Goal: Obtain resource: Download file/media

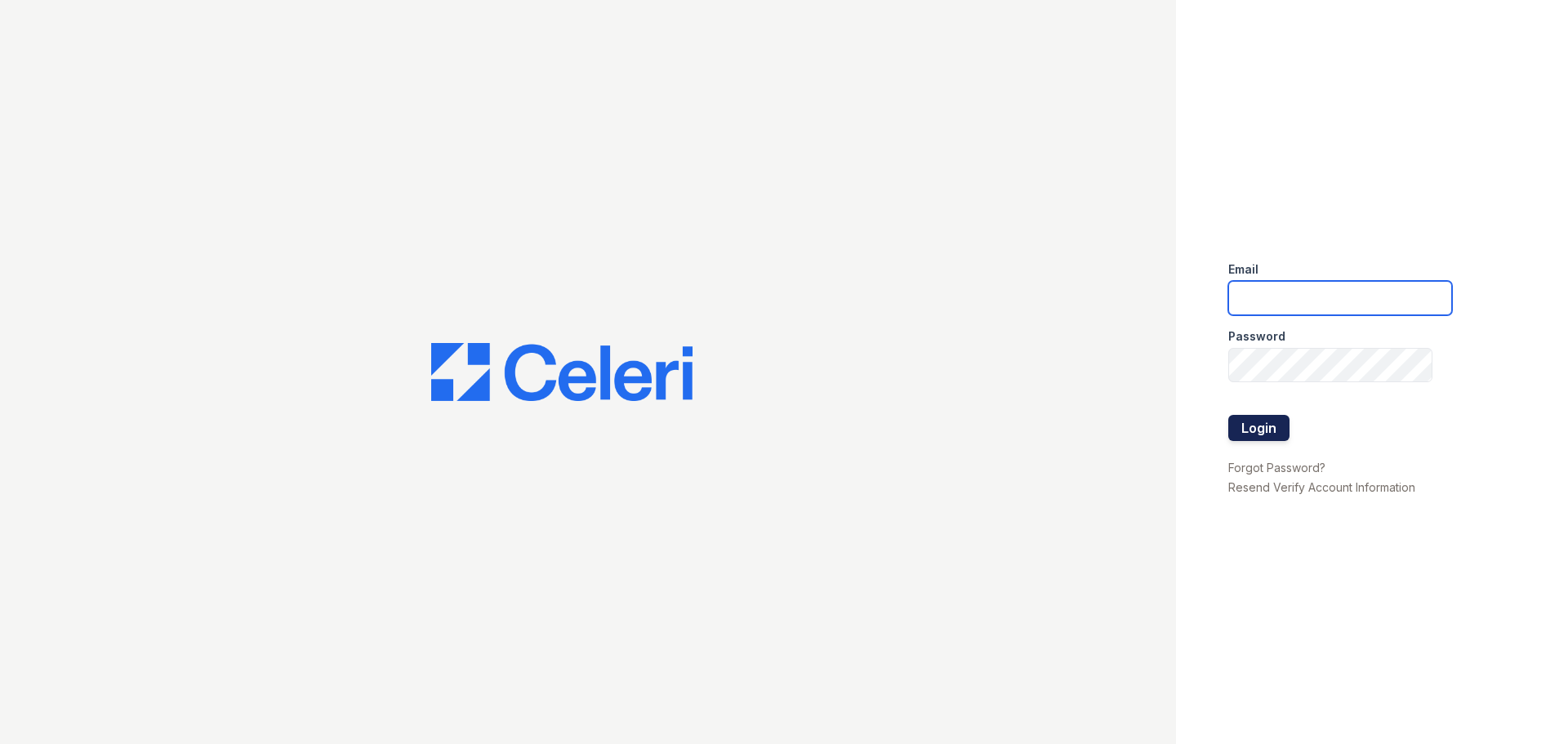
type input "arrive2801@trinity-pm.com"
click at [1260, 414] on button "Login" at bounding box center [1259, 427] width 62 height 26
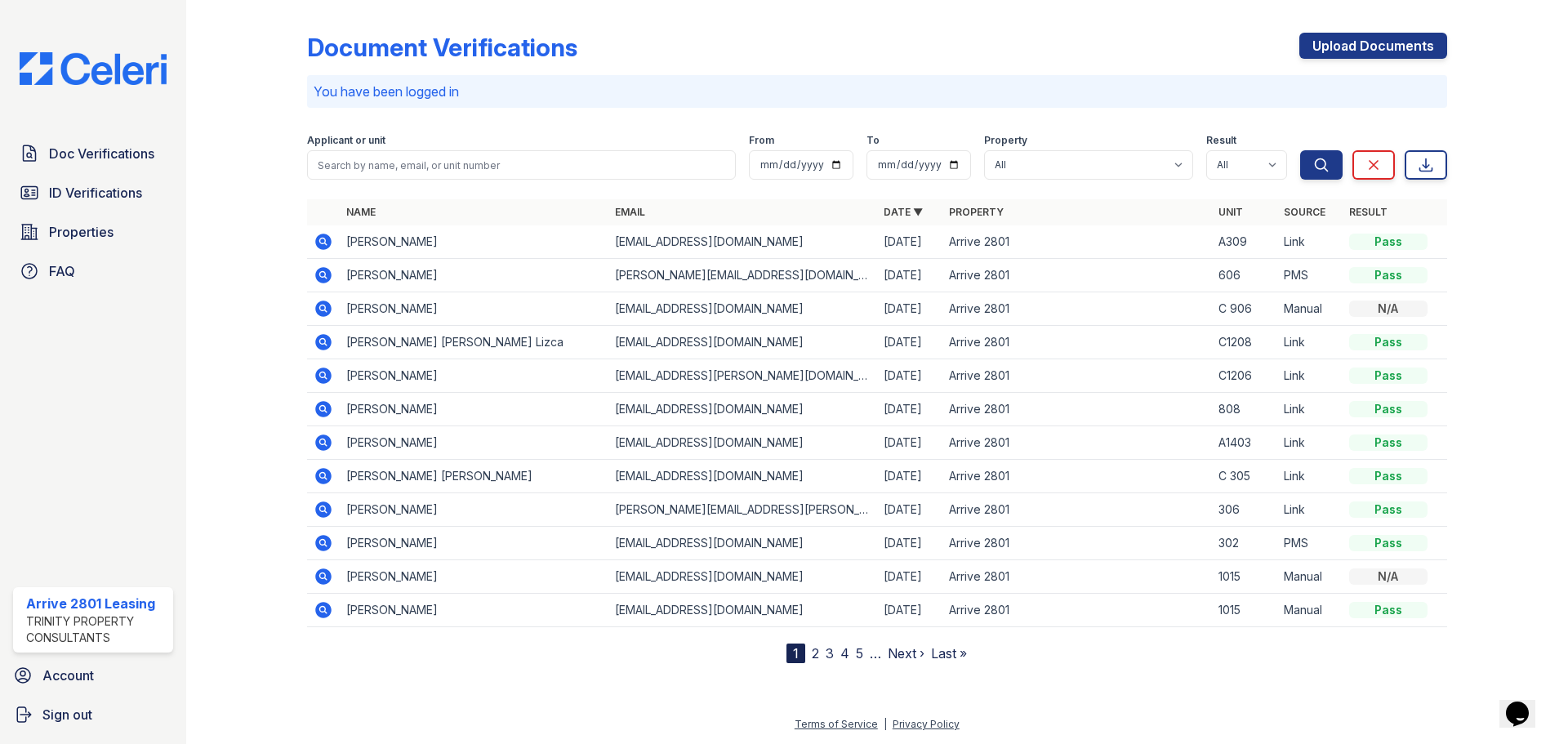
click at [326, 345] on icon at bounding box center [324, 342] width 20 height 20
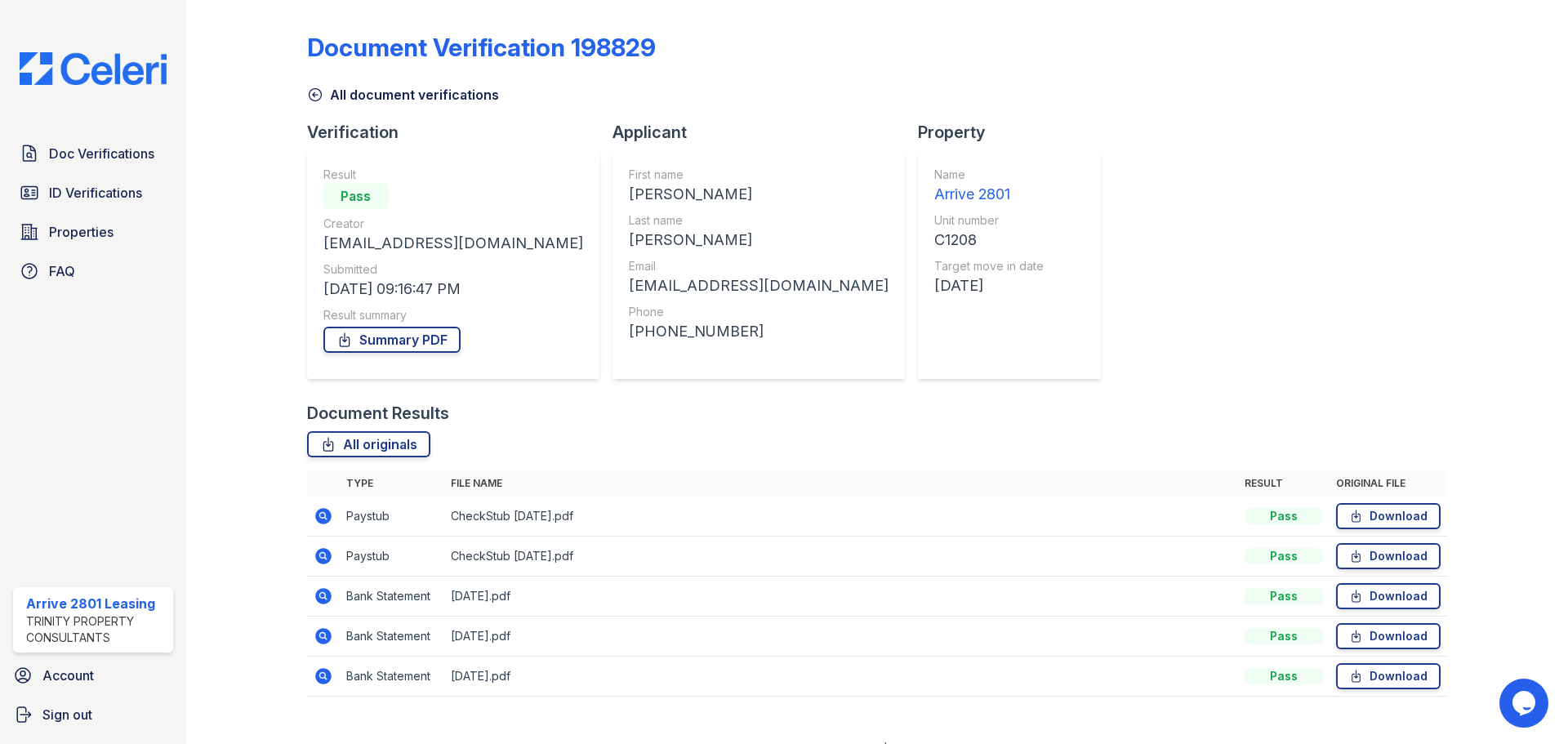
scroll to position [24, 0]
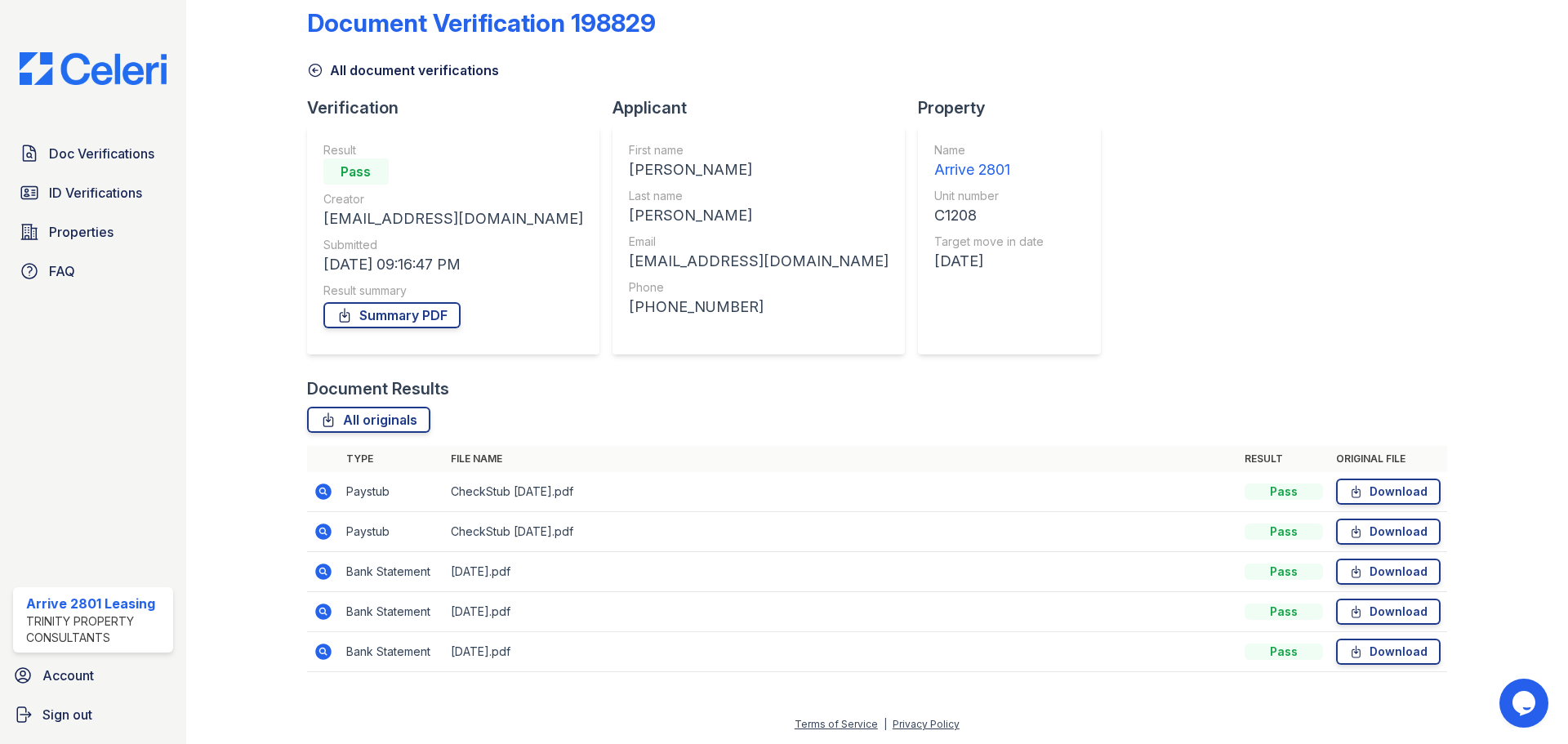
click at [330, 650] on icon at bounding box center [324, 652] width 17 height 17
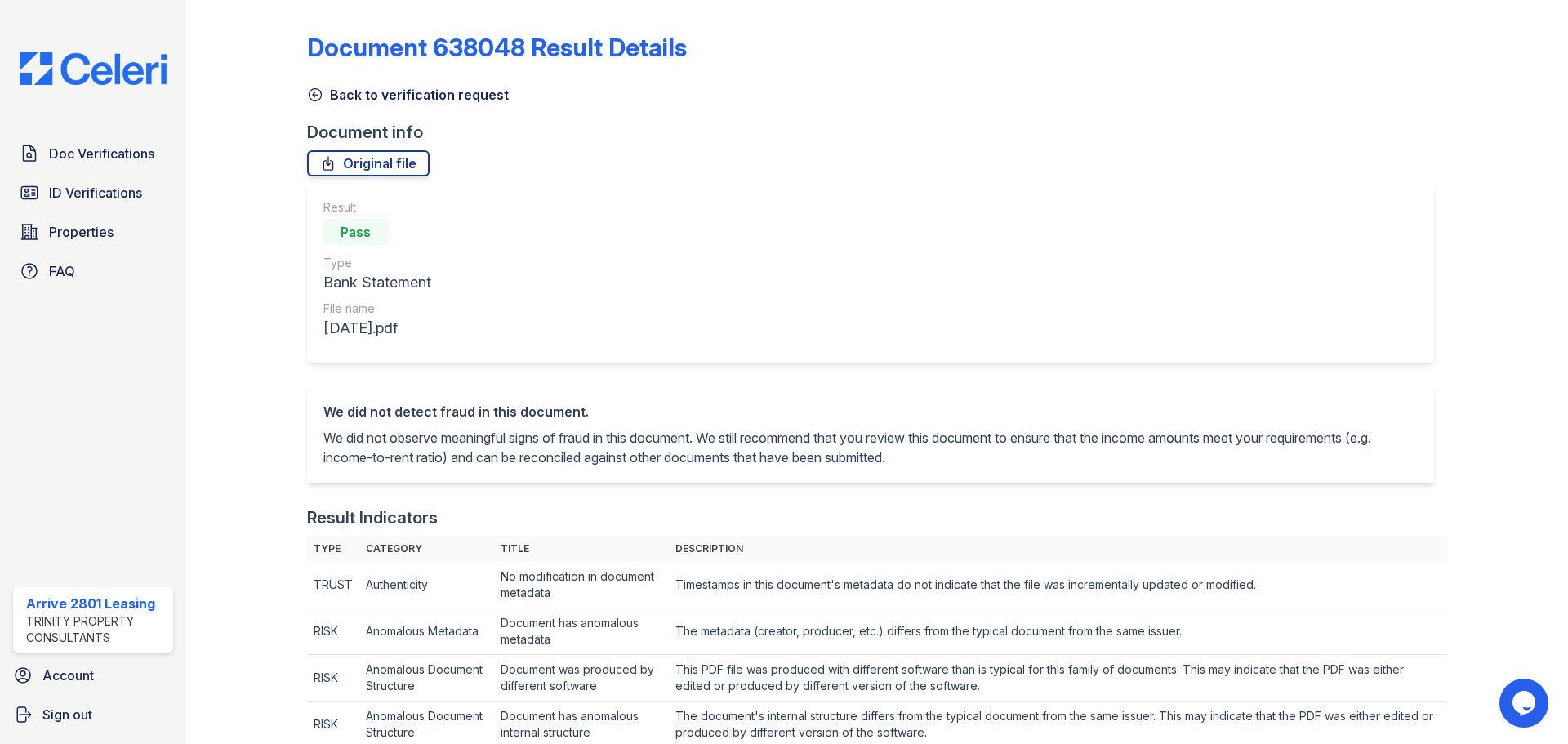
click at [316, 92] on icon at bounding box center [315, 95] width 17 height 17
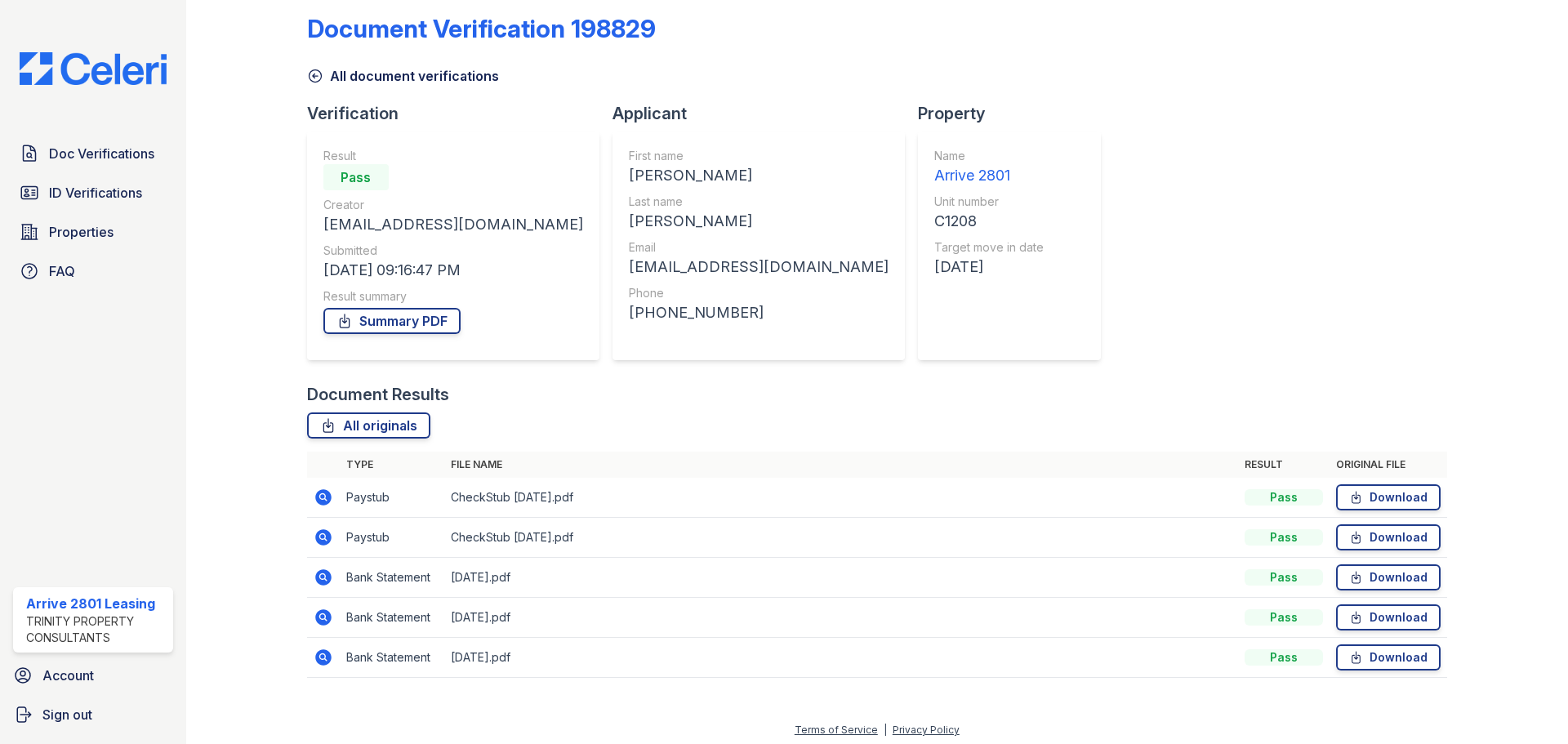
scroll to position [24, 0]
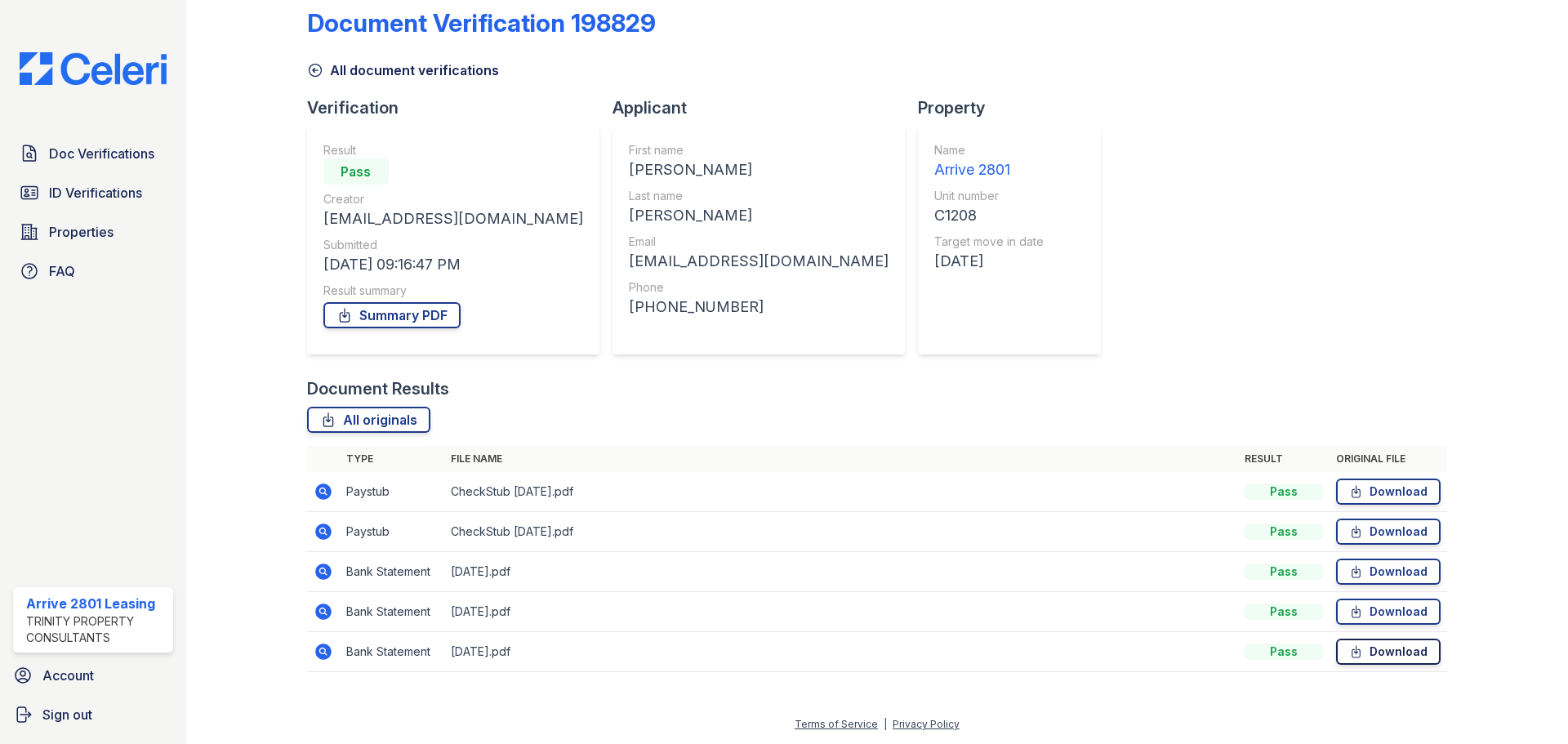
click at [1388, 647] on link "Download" at bounding box center [1388, 651] width 105 height 26
click at [1375, 615] on link "Download" at bounding box center [1388, 611] width 105 height 26
click at [1374, 568] on link "Download" at bounding box center [1388, 571] width 105 height 26
click at [1368, 533] on link "Download" at bounding box center [1388, 531] width 105 height 26
click at [1384, 489] on link "Download" at bounding box center [1388, 491] width 105 height 26
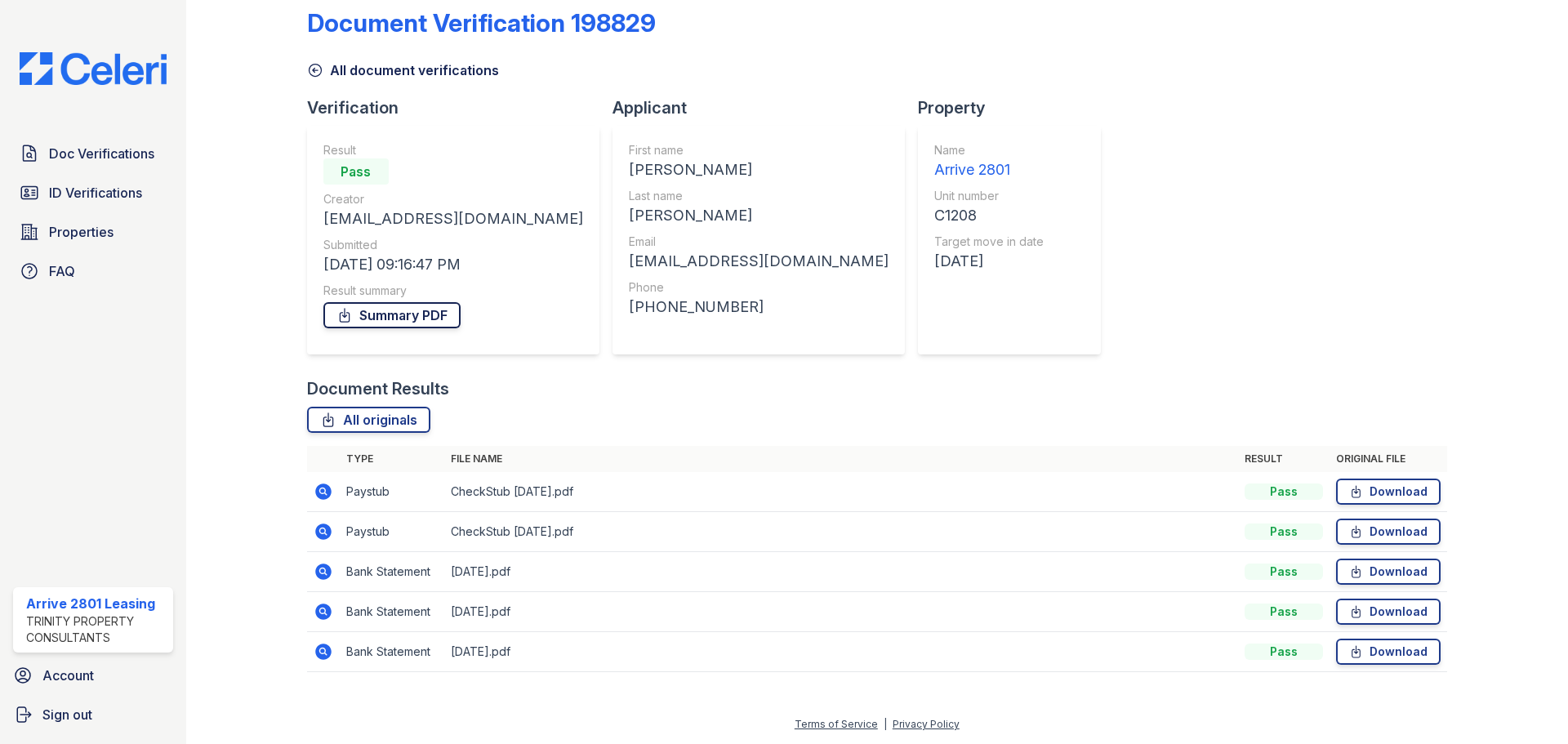
click at [434, 320] on link "Summary PDF" at bounding box center [392, 315] width 137 height 26
click at [421, 310] on link "Summary PDF" at bounding box center [392, 315] width 137 height 26
click at [361, 311] on link "Summary PDF" at bounding box center [392, 315] width 137 height 26
click at [120, 201] on span "ID Verifications" at bounding box center [96, 193] width 93 height 20
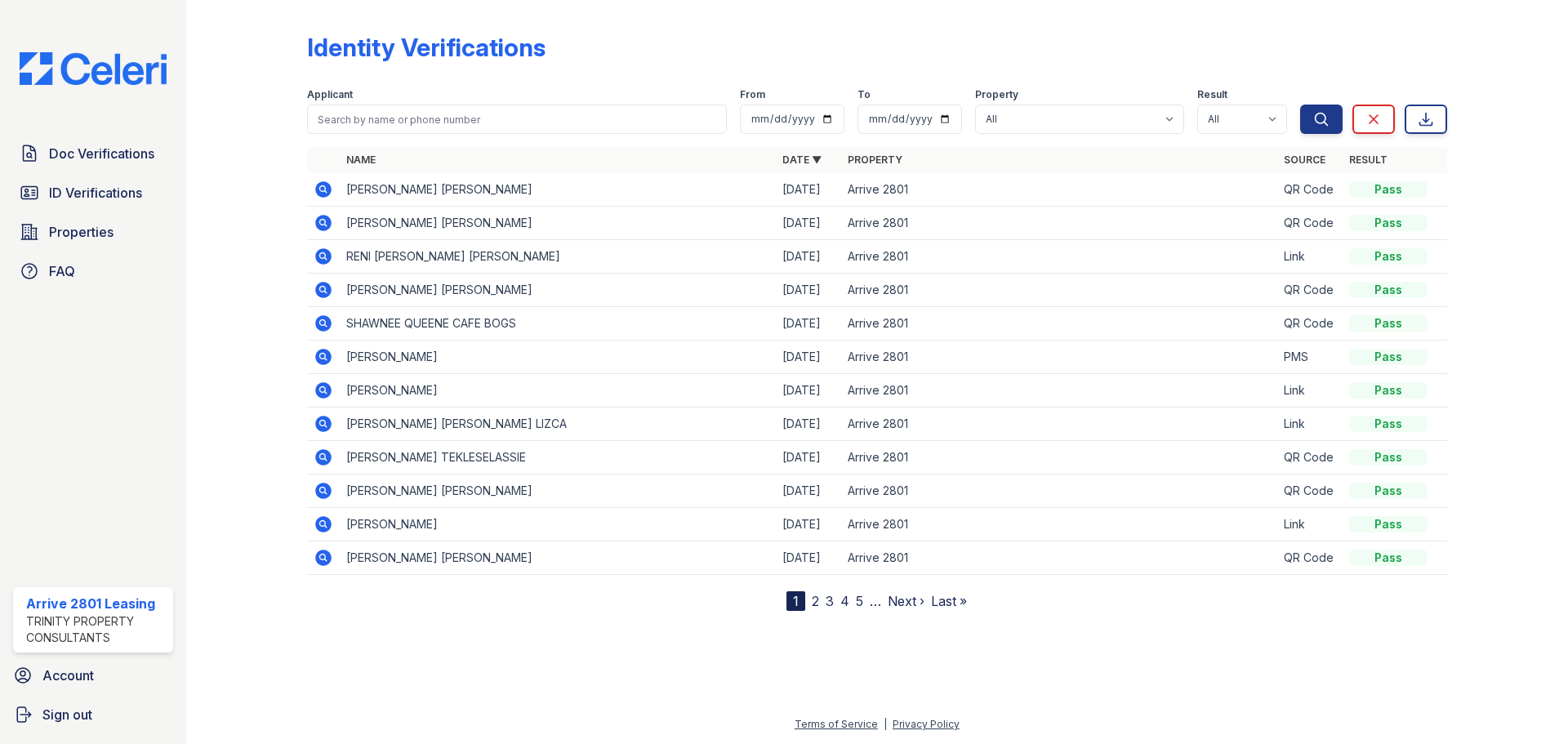
click at [323, 433] on icon at bounding box center [324, 424] width 20 height 20
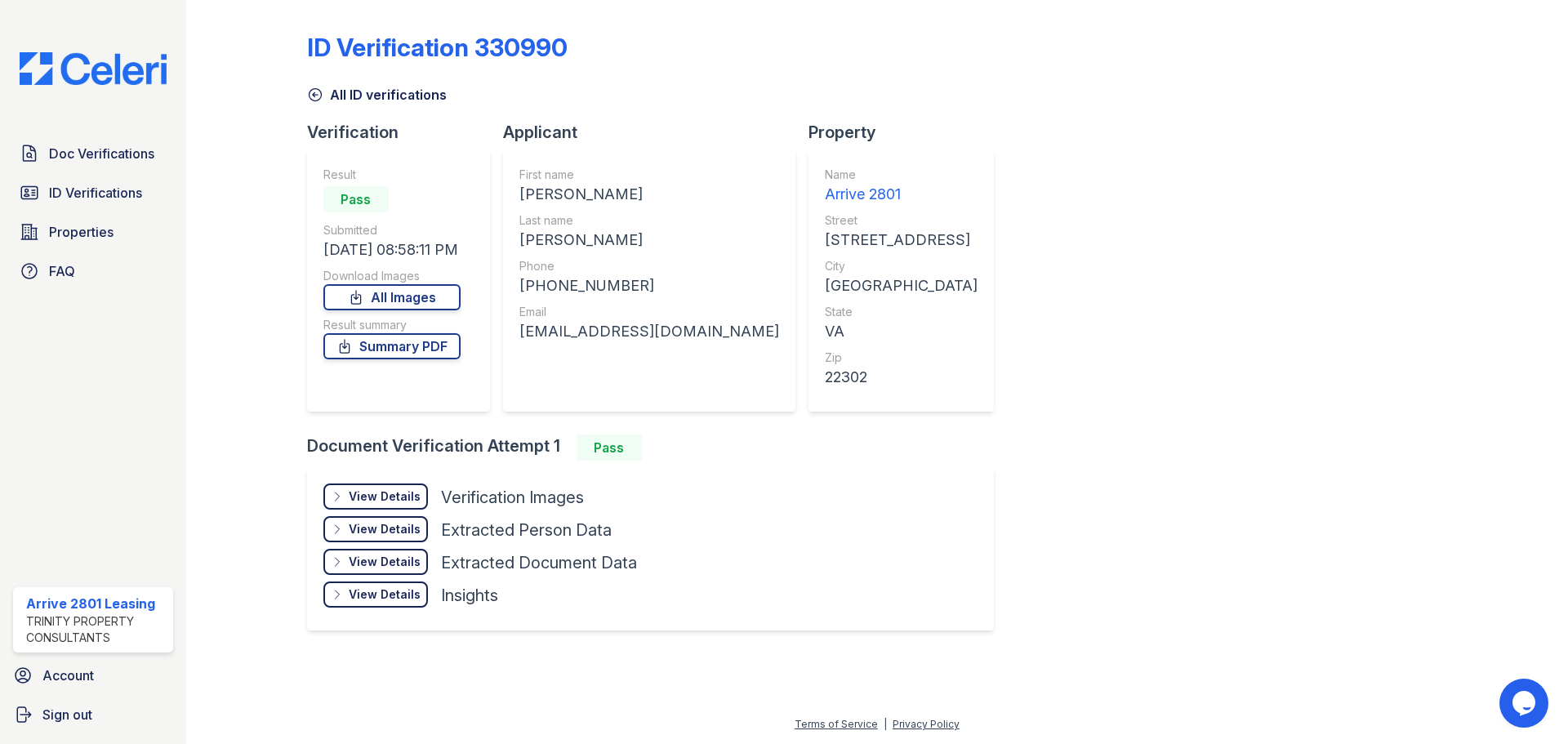
click at [406, 495] on div "View Details" at bounding box center [385, 497] width 72 height 17
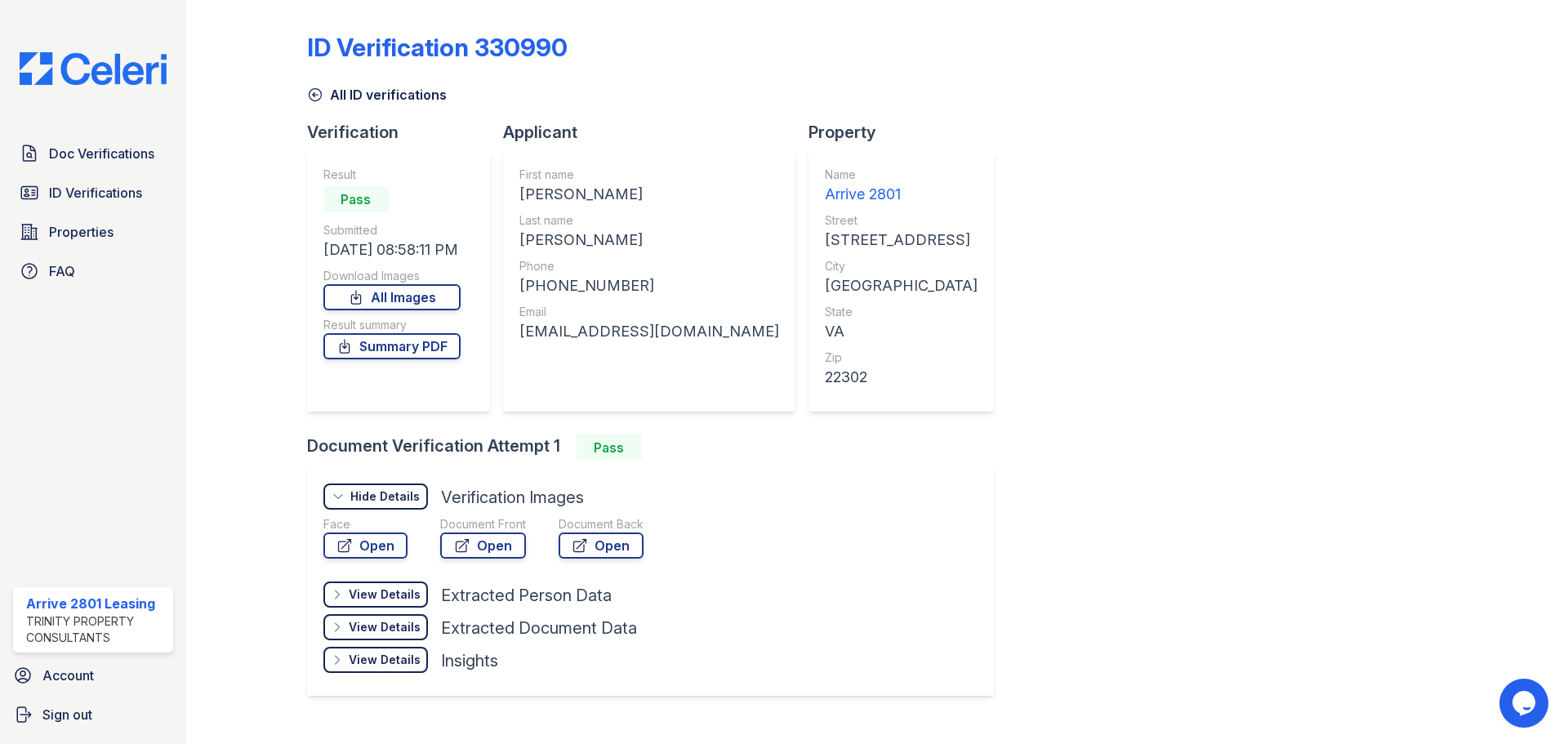
click at [404, 589] on div "View Details" at bounding box center [385, 595] width 72 height 17
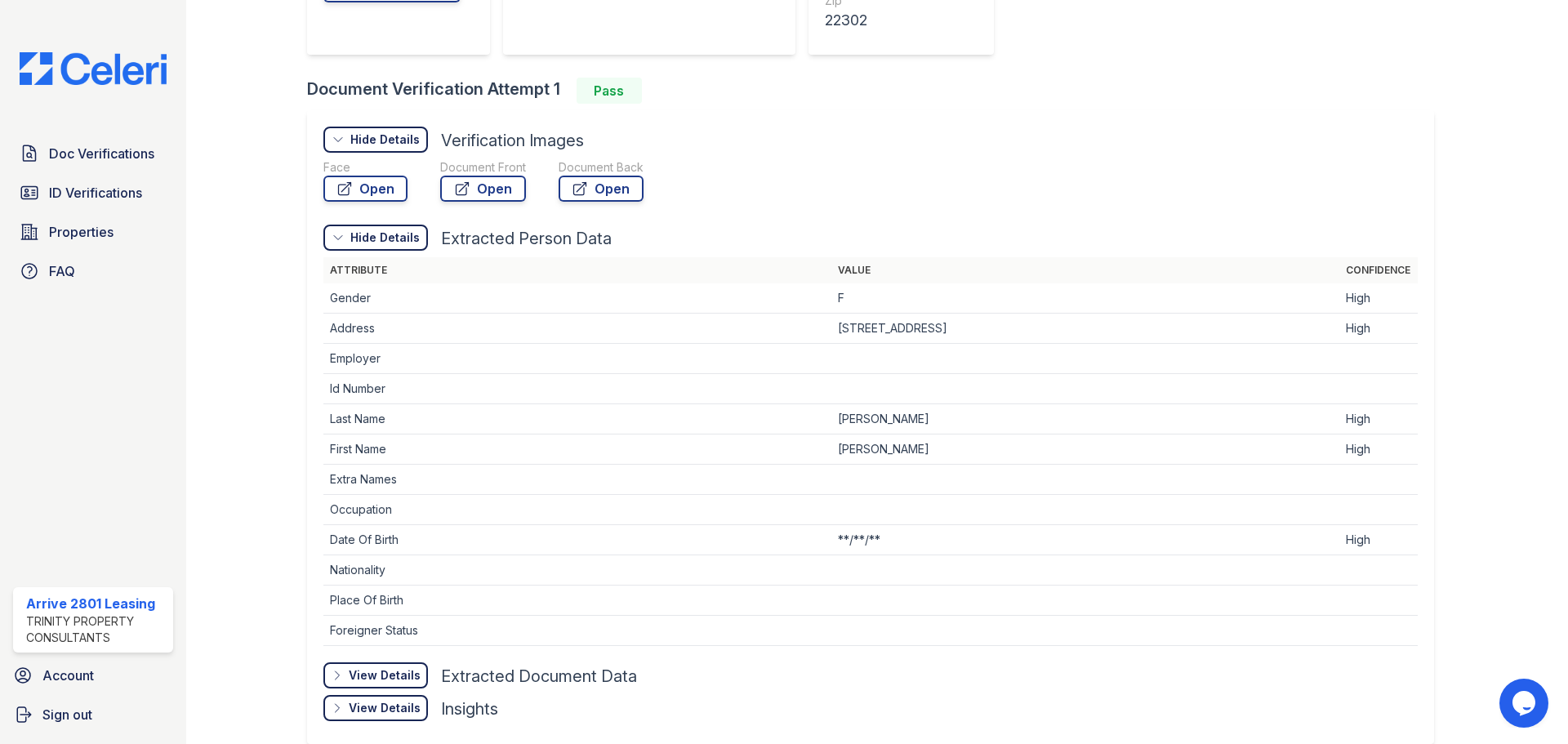
scroll to position [435, 0]
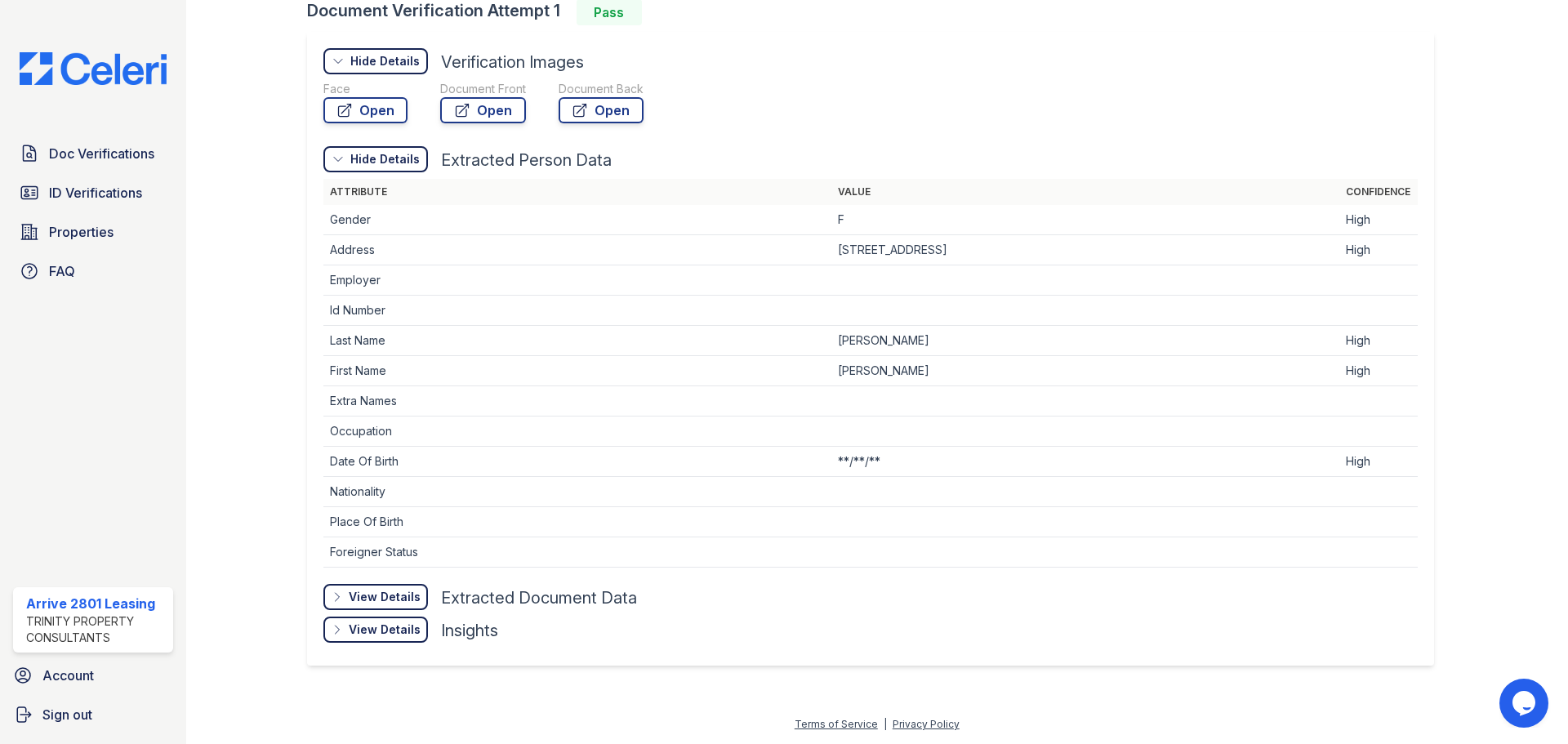
click at [381, 596] on div "View Details" at bounding box center [385, 597] width 72 height 17
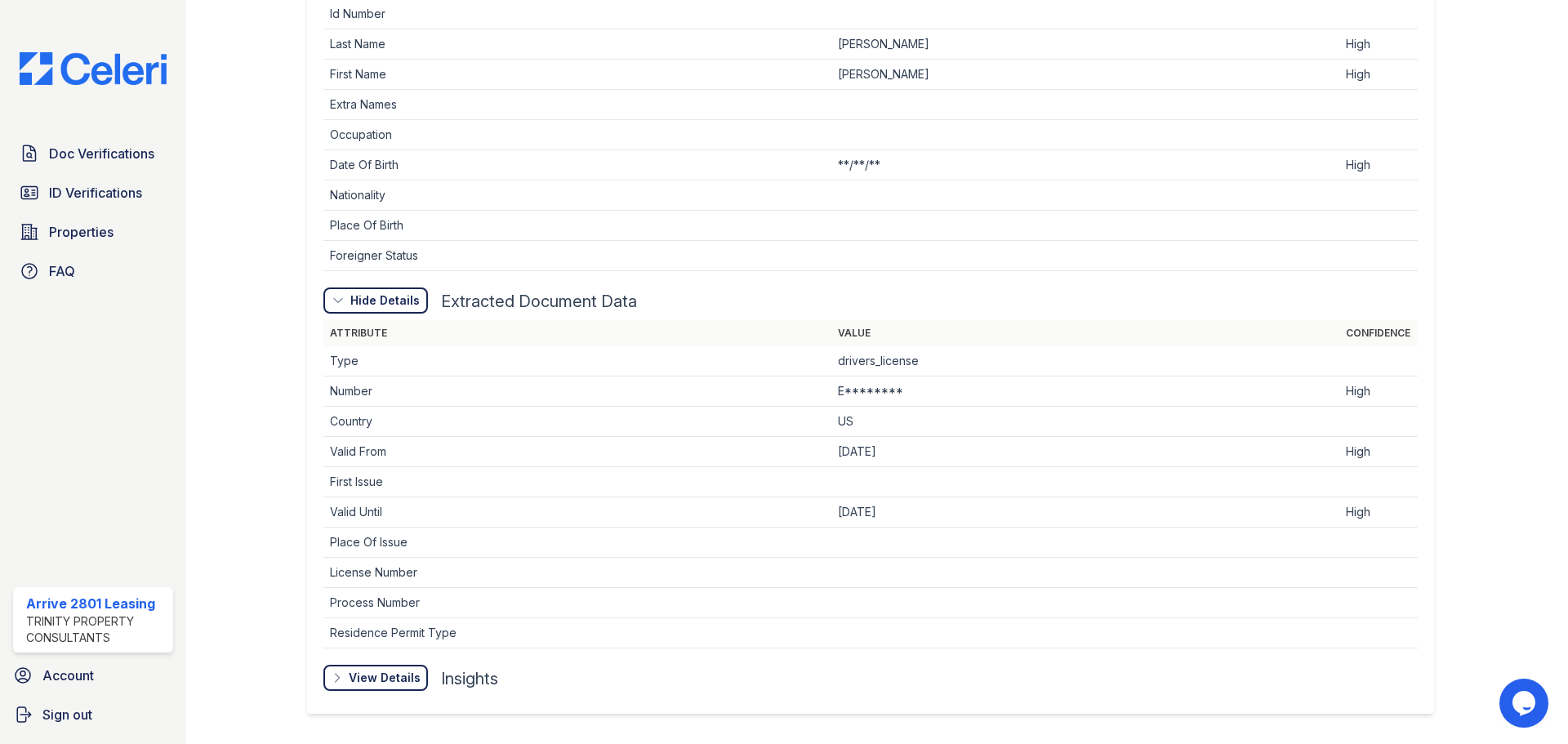
scroll to position [780, 0]
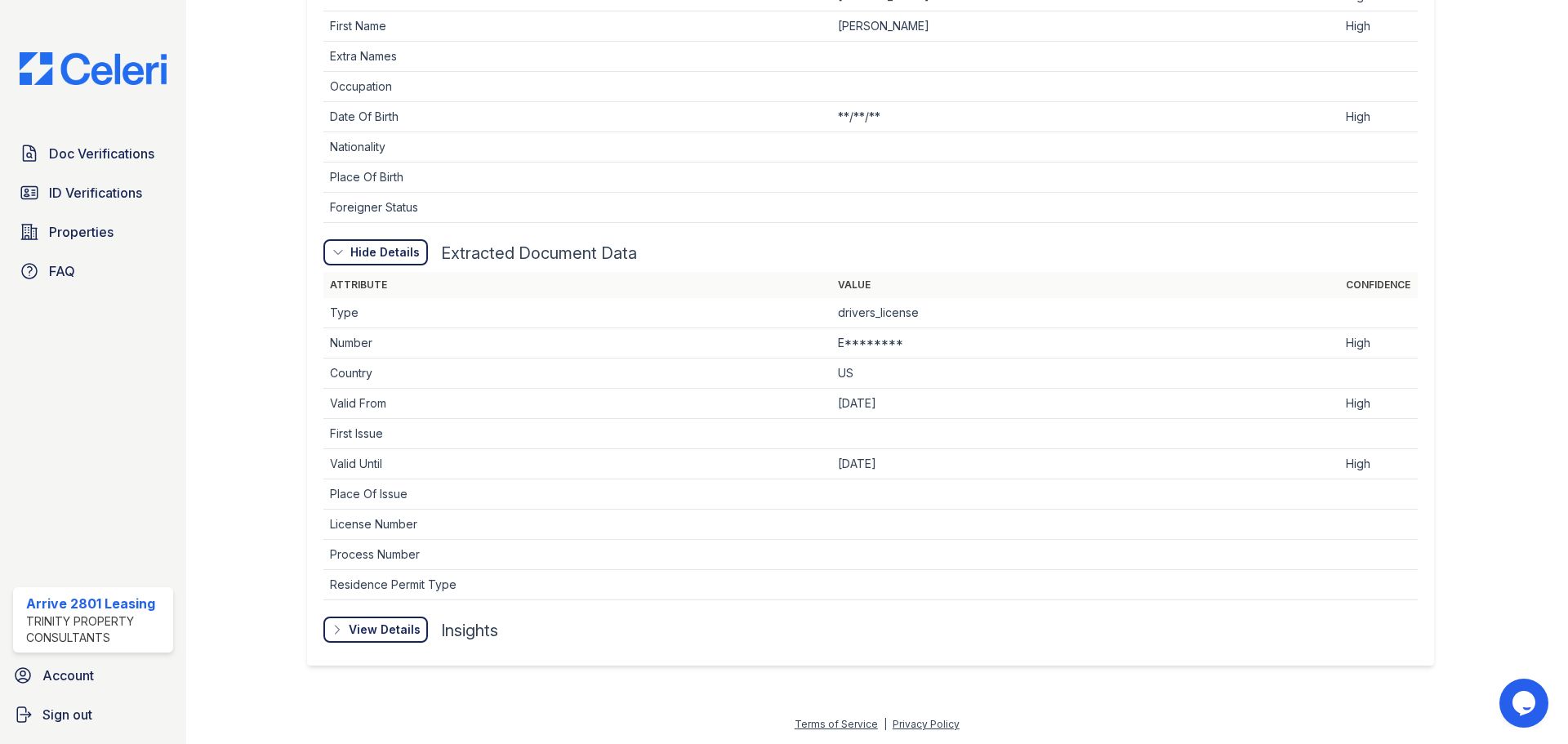
click at [379, 637] on div "View Details Details" at bounding box center [376, 629] width 105 height 26
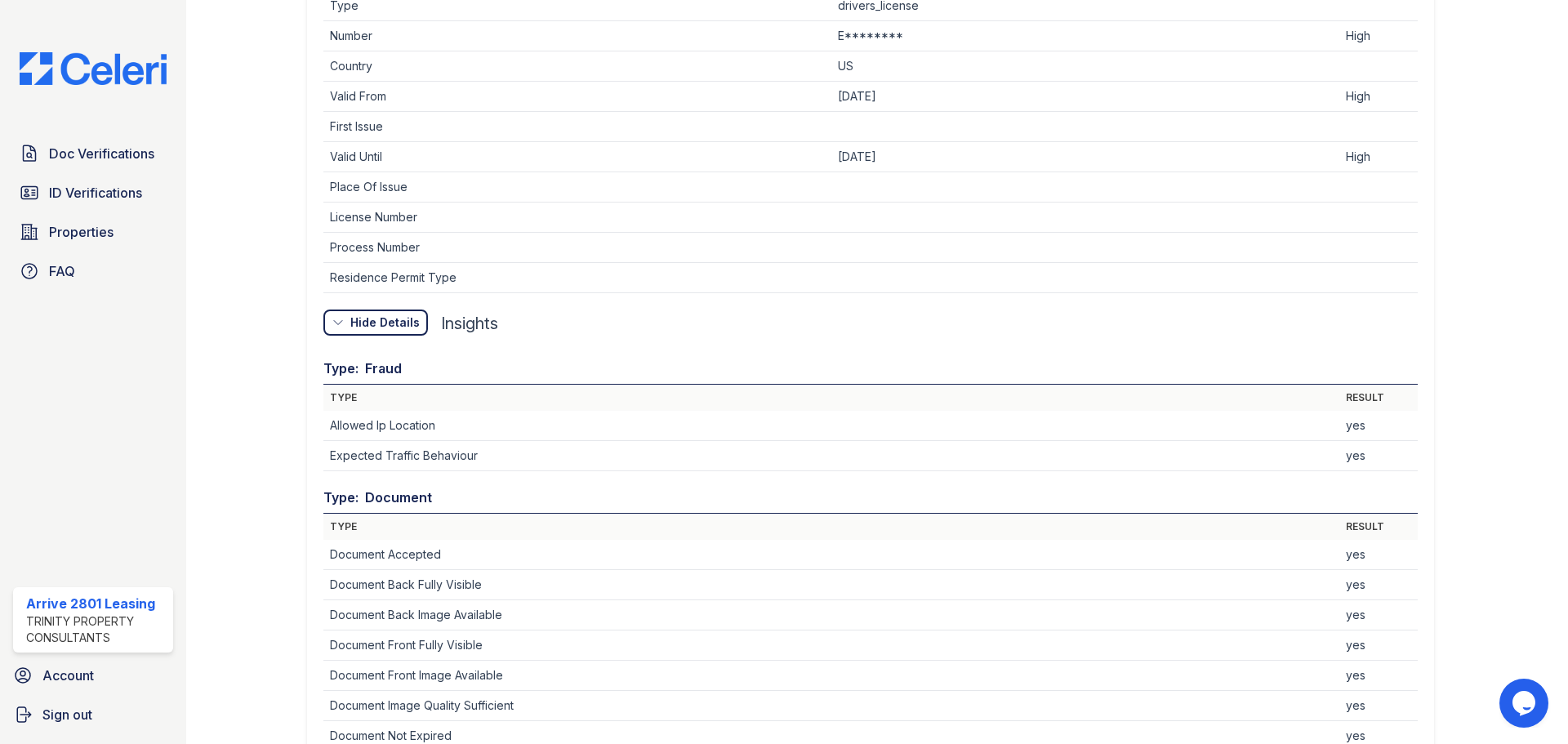
click at [543, 631] on div "Type: Fraud Type Result Allowed Ip Location yes Expected Traffic Behaviour yes …" at bounding box center [871, 702] width 1094 height 719
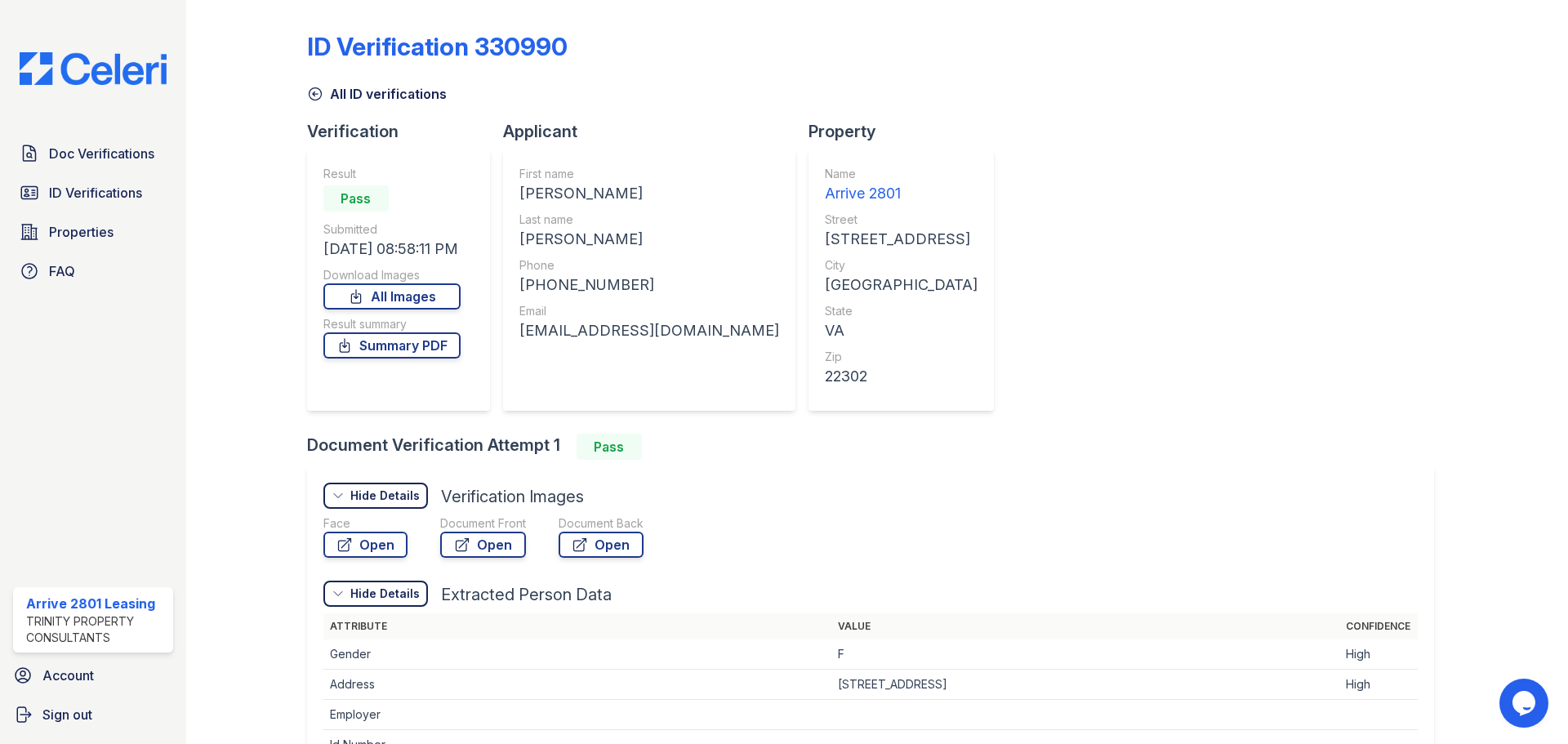
scroll to position [0, 0]
click at [375, 297] on link "All Images" at bounding box center [392, 296] width 137 height 26
click at [412, 349] on link "Summary PDF" at bounding box center [392, 345] width 137 height 26
